Goal: Register for event/course

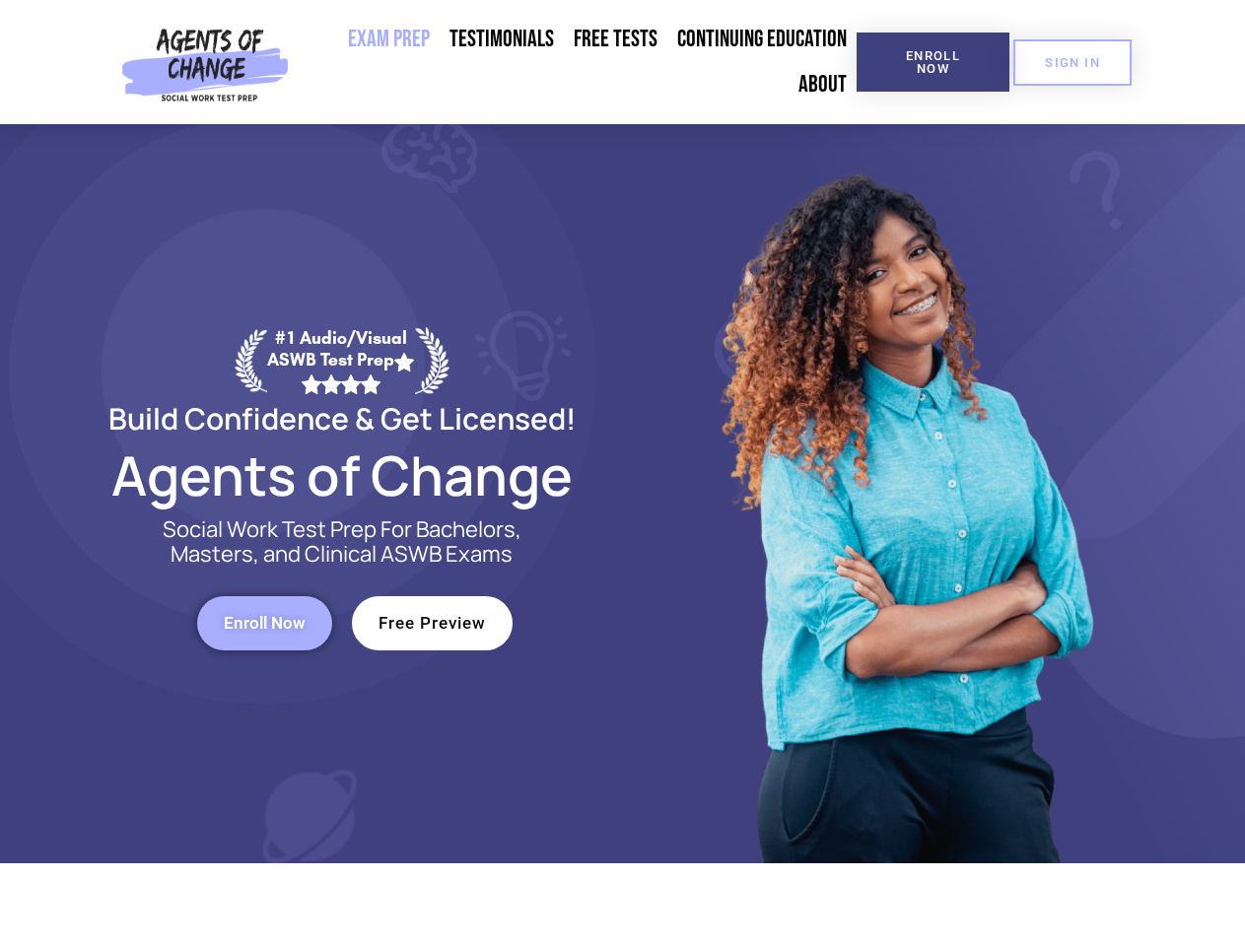
click at [623, 473] on div at bounding box center [904, 493] width 562 height 739
click at [932, 62] on span "Enroll Now" at bounding box center [933, 62] width 90 height 26
click at [1072, 62] on span "SIGN IN" at bounding box center [1072, 62] width 55 height 13
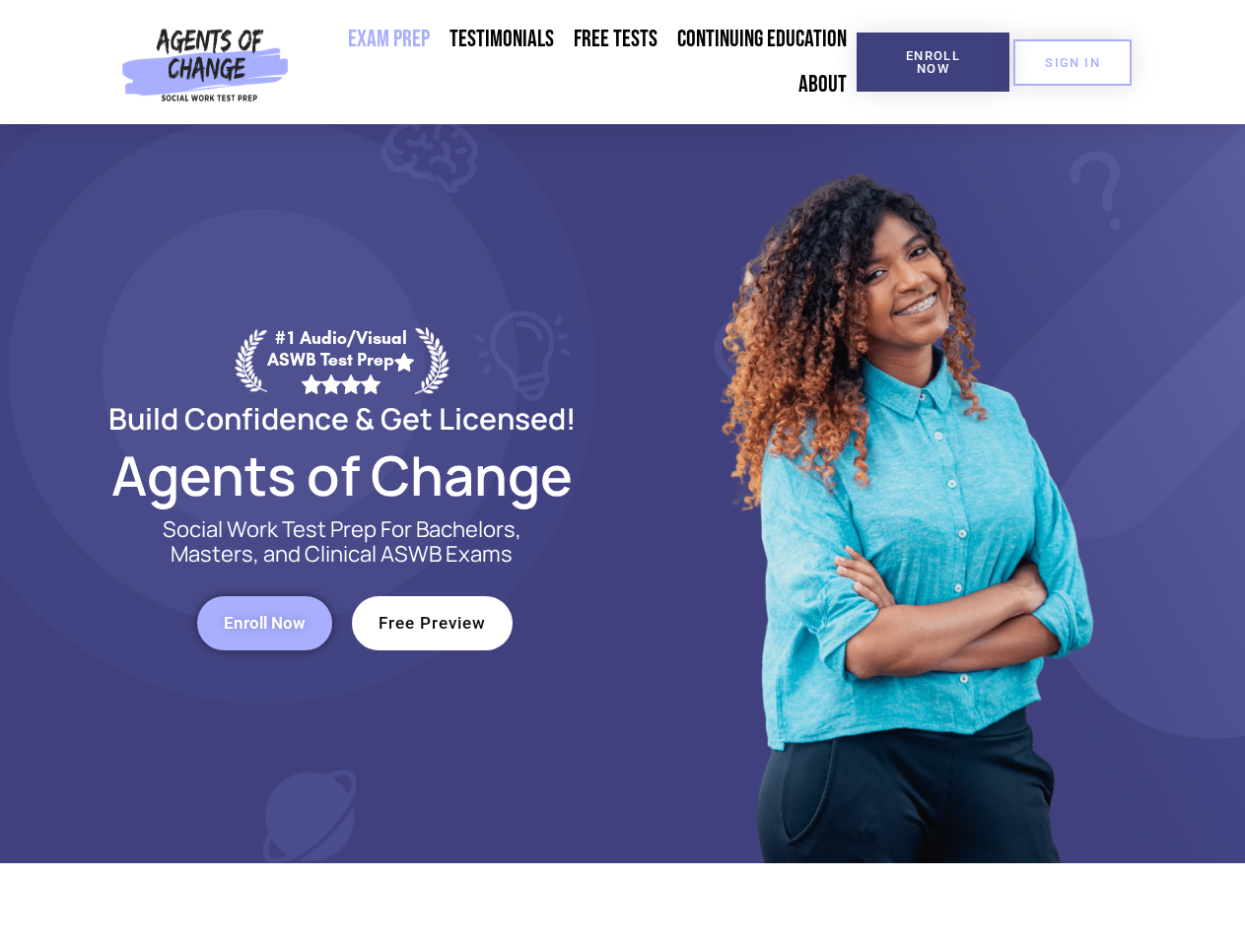
click at [264, 623] on span "Enroll Now" at bounding box center [265, 623] width 82 height 17
click at [432, 623] on span "Free Preview" at bounding box center [431, 623] width 107 height 17
